Goal: Transaction & Acquisition: Purchase product/service

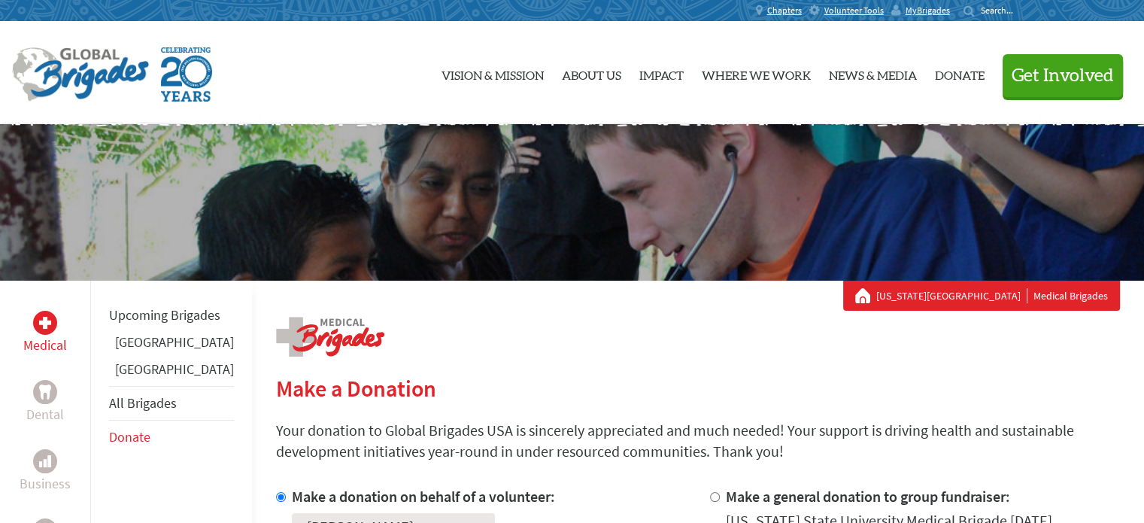
click at [963, 291] on link "[US_STATE][GEOGRAPHIC_DATA]" at bounding box center [952, 295] width 151 height 15
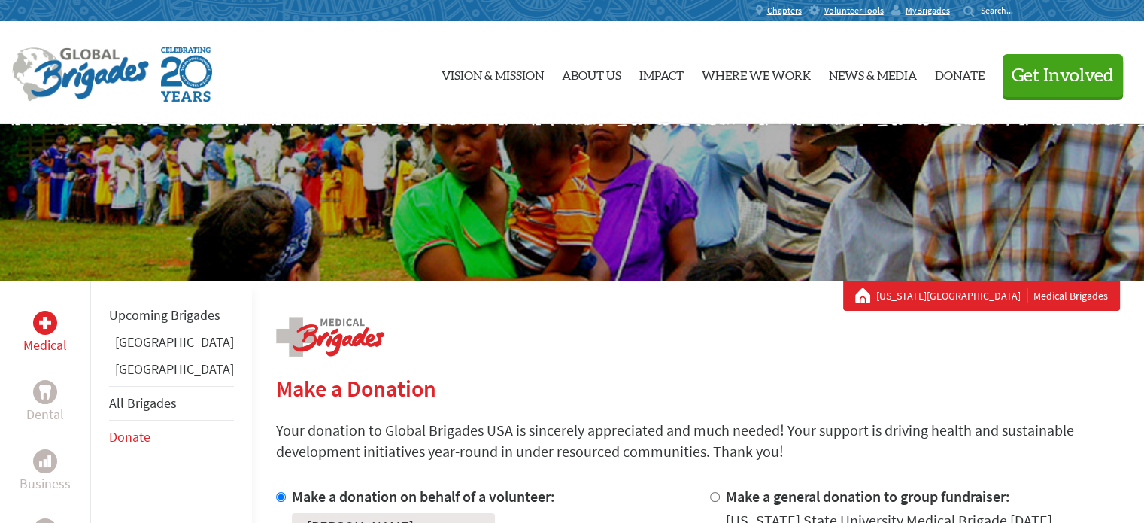
click at [416, 232] on div "Florida State University Medical Brigades" at bounding box center [572, 202] width 1144 height 156
click at [345, 77] on div at bounding box center [222, 74] width 421 height 54
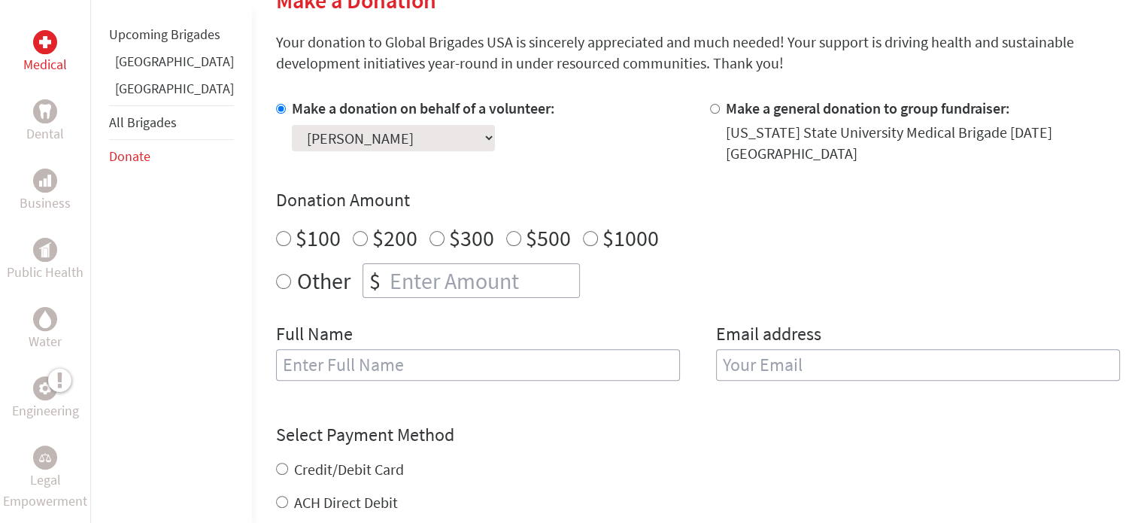
scroll to position [421, 0]
